Goal: Information Seeking & Learning: Learn about a topic

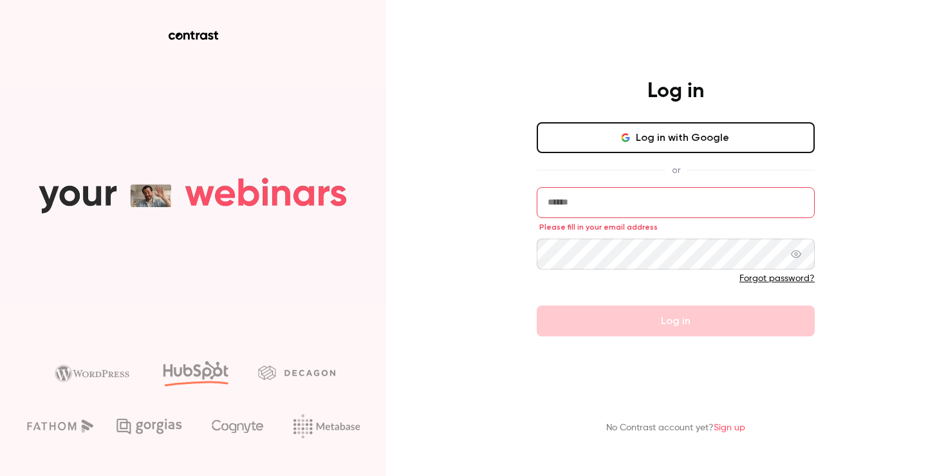
click at [678, 142] on button "Log in with Google" at bounding box center [676, 137] width 278 height 31
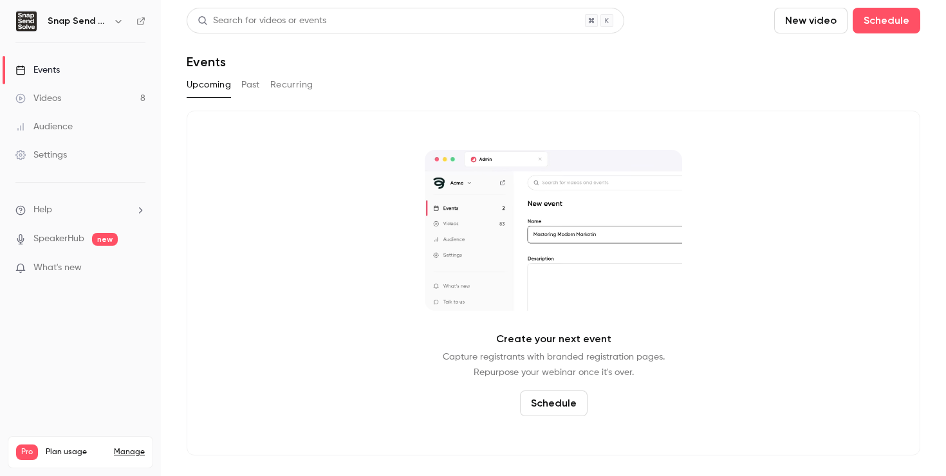
click at [254, 85] on button "Past" at bounding box center [250, 85] width 19 height 21
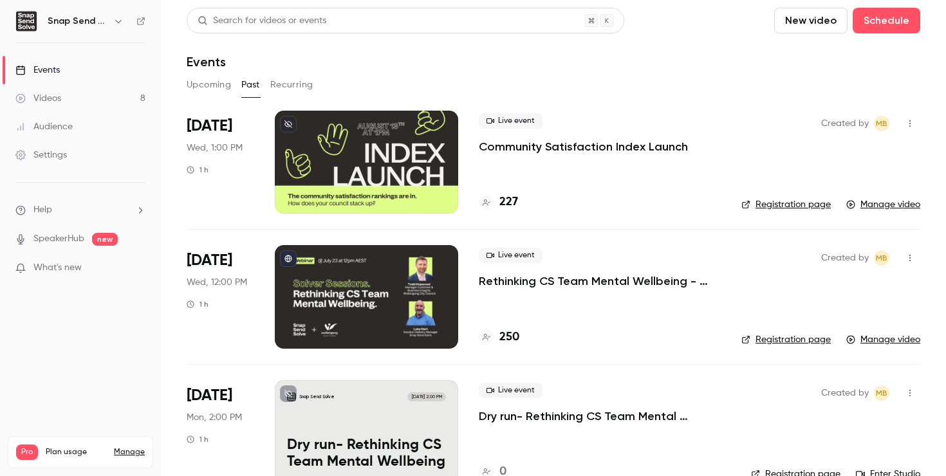
click at [563, 149] on p "Community Satisfaction Index Launch" at bounding box center [583, 146] width 209 height 15
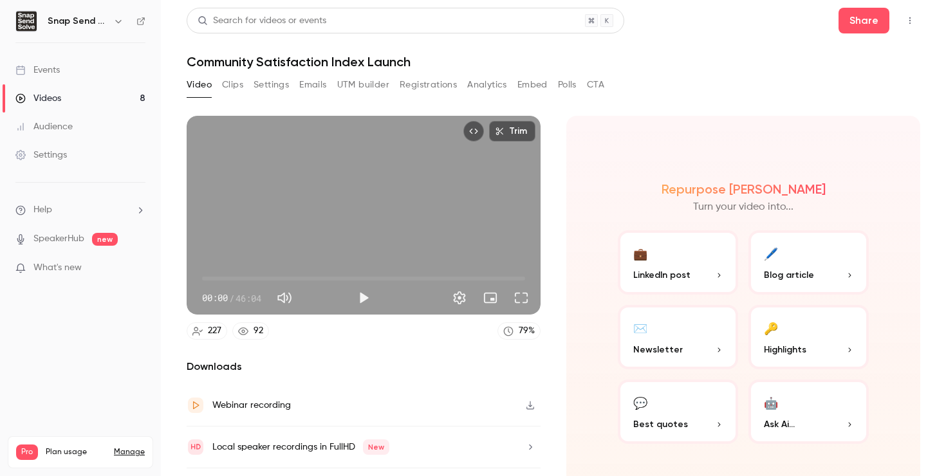
scroll to position [33, 0]
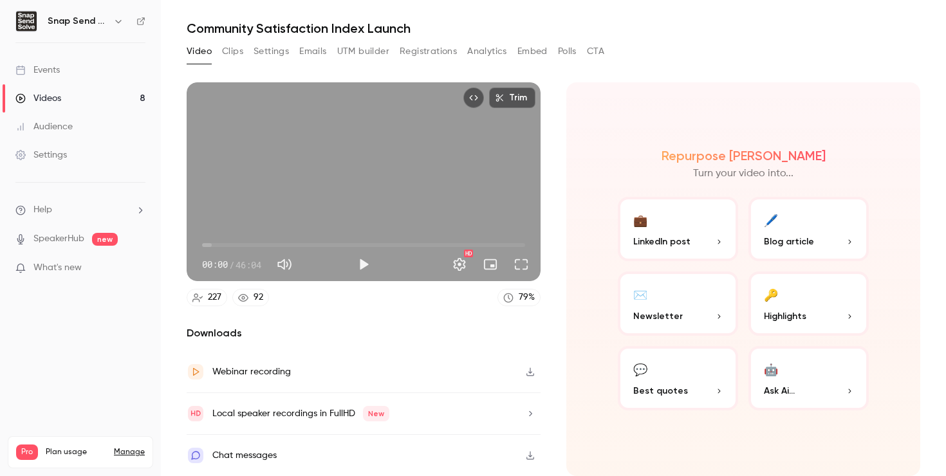
click at [490, 44] on button "Analytics" at bounding box center [487, 51] width 40 height 21
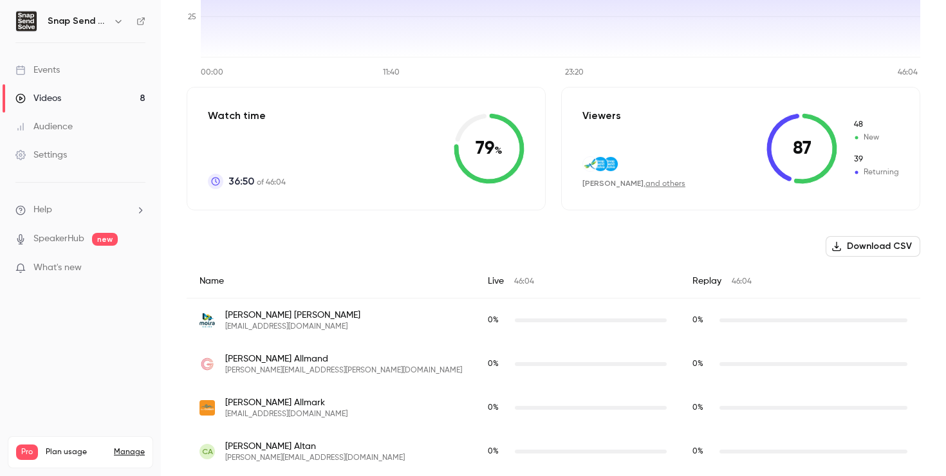
scroll to position [243, 0]
